Goal: Task Accomplishment & Management: Complete application form

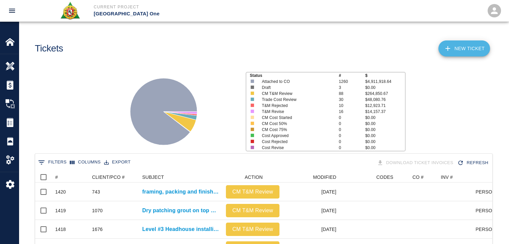
click at [459, 44] on link "NEW TICKET" at bounding box center [464, 48] width 52 height 16
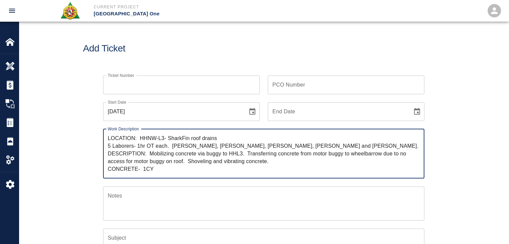
type textarea "LOCATION: HHNW-L3- SharkFin roof drains 5 Laborers- 1hr OT each. [PERSON_NAME],…"
click at [253, 110] on icon "Choose date, selected date is Oct 6, 2025" at bounding box center [252, 112] width 8 height 8
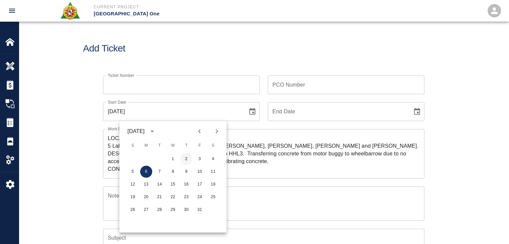
click at [183, 159] on button "2" at bounding box center [186, 159] width 12 height 12
type input "[DATE]"
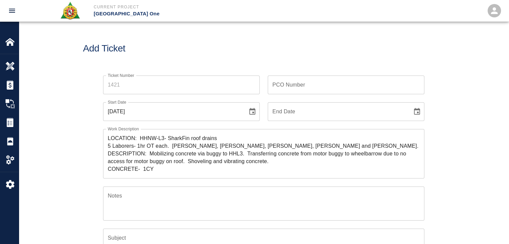
click at [145, 90] on input "Ticket Number" at bounding box center [181, 85] width 157 height 19
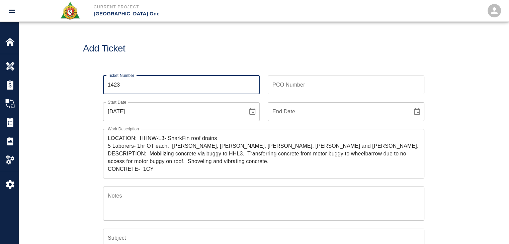
type input "1423"
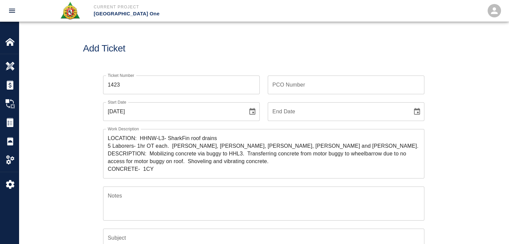
click at [163, 44] on h1 "Add Ticket" at bounding box center [263, 48] width 361 height 11
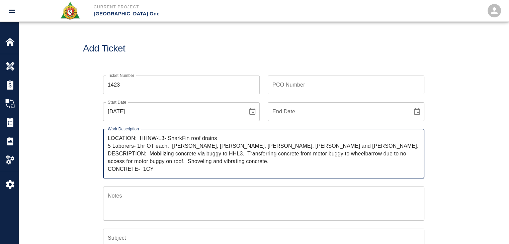
drag, startPoint x: 224, startPoint y: 138, endPoint x: 140, endPoint y: 137, distance: 83.7
click at [140, 137] on textarea "LOCATION: HHNW-L3- SharkFin roof drains 5 Laborers- 1hr OT each. [PERSON_NAME],…" at bounding box center [264, 154] width 312 height 38
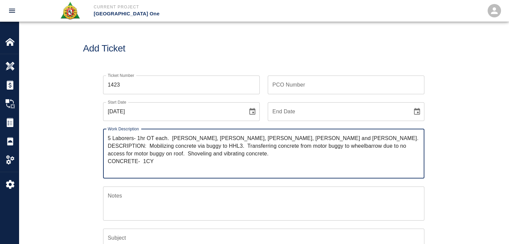
drag, startPoint x: 277, startPoint y: 162, endPoint x: 150, endPoint y: 152, distance: 127.5
click at [150, 152] on textarea "5 Laborers- 1hr OT each. [PERSON_NAME], [PERSON_NAME], [PERSON_NAME], [PERSON_N…" at bounding box center [264, 154] width 312 height 38
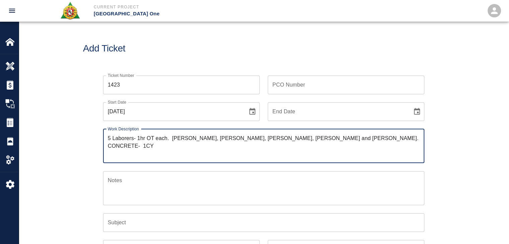
type textarea "5 Laborers- 1hr OT each. [PERSON_NAME], [PERSON_NAME], [PERSON_NAME], [PERSON_N…"
drag, startPoint x: 158, startPoint y: 156, endPoint x: 101, endPoint y: 144, distance: 58.5
click at [101, 144] on div "Work Description 5 Laborers- 1hr OT each. [PERSON_NAME], [PERSON_NAME], [PERSON…" at bounding box center [259, 142] width 329 height 42
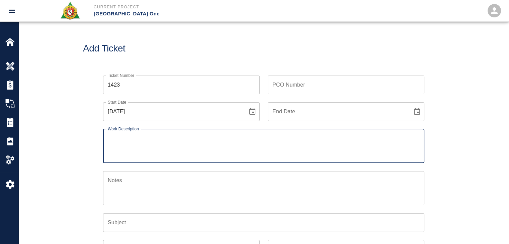
scroll to position [44, 0]
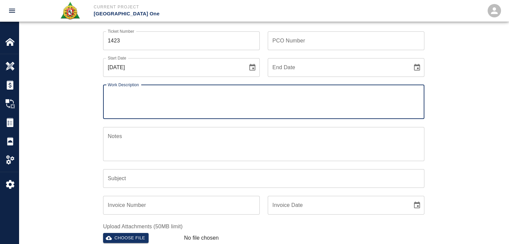
click at [2, 127] on div "Tickets" at bounding box center [9, 122] width 18 height 19
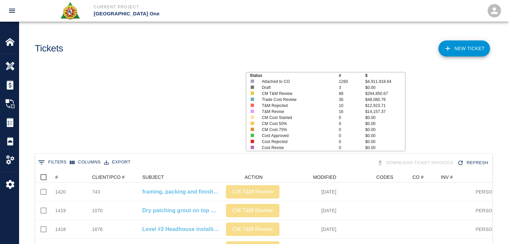
scroll to position [385, 452]
